Goal: Find specific page/section: Find specific page/section

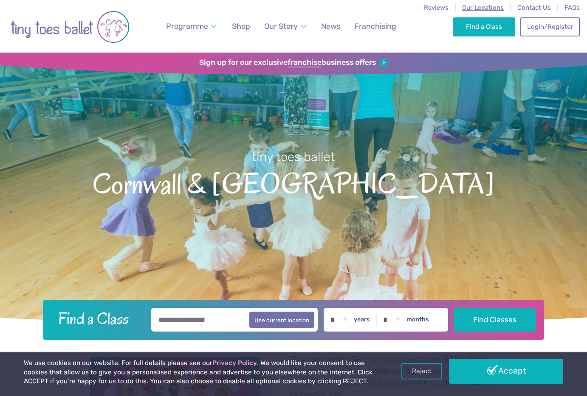
click at [493, 6] on span "Our Locations" at bounding box center [483, 8] width 42 height 8
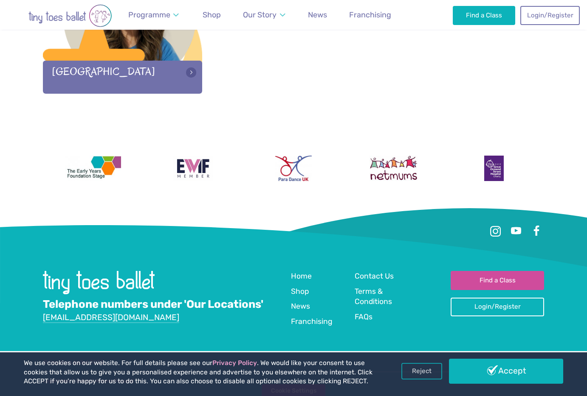
scroll to position [1445, 0]
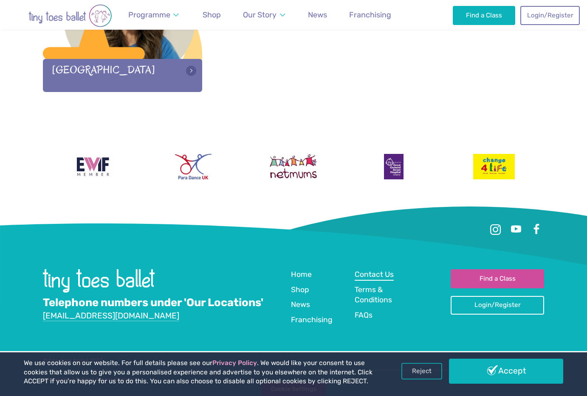
click at [371, 275] on span "Contact Us" at bounding box center [373, 274] width 39 height 8
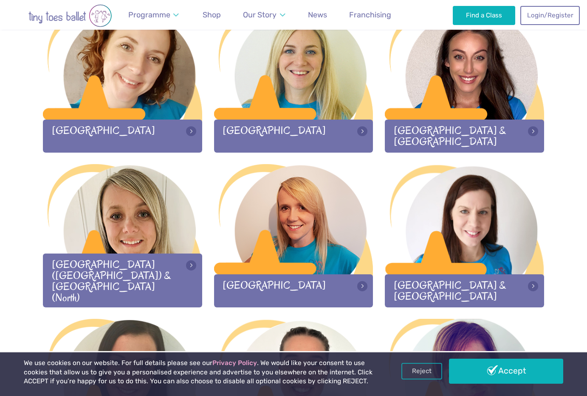
scroll to position [735, 0]
